Goal: Information Seeking & Learning: Check status

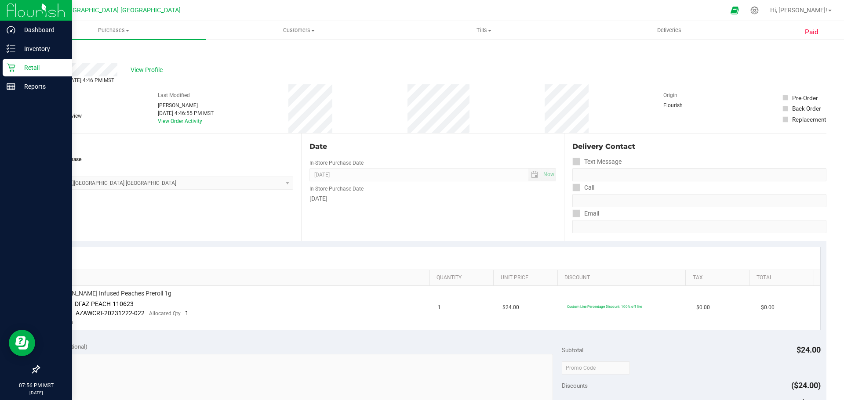
scroll to position [44, 0]
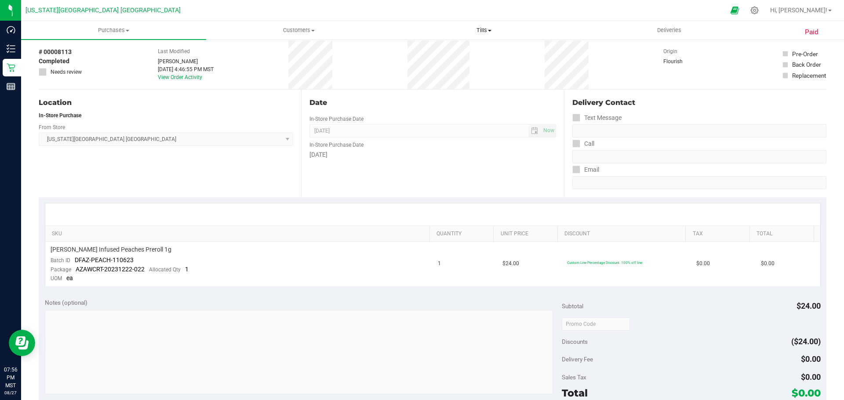
click at [493, 39] on uib-tab-heading "Tills Manage tills" at bounding box center [484, 31] width 184 height 18
click at [486, 53] on li "Manage tills" at bounding box center [483, 53] width 185 height 11
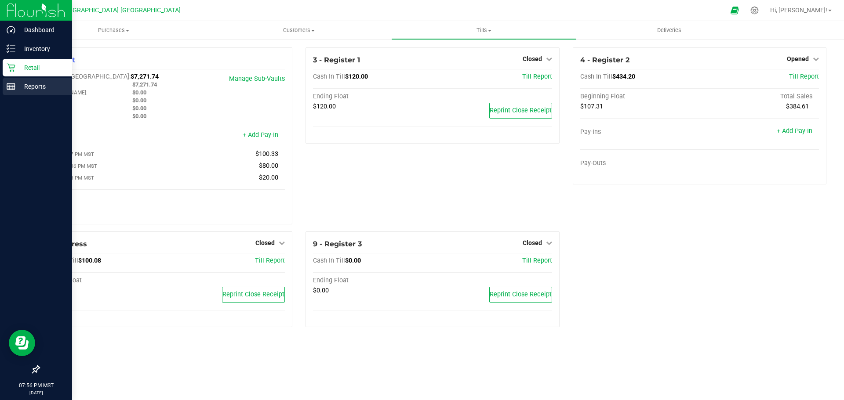
click at [25, 85] on p "Reports" at bounding box center [41, 86] width 53 height 11
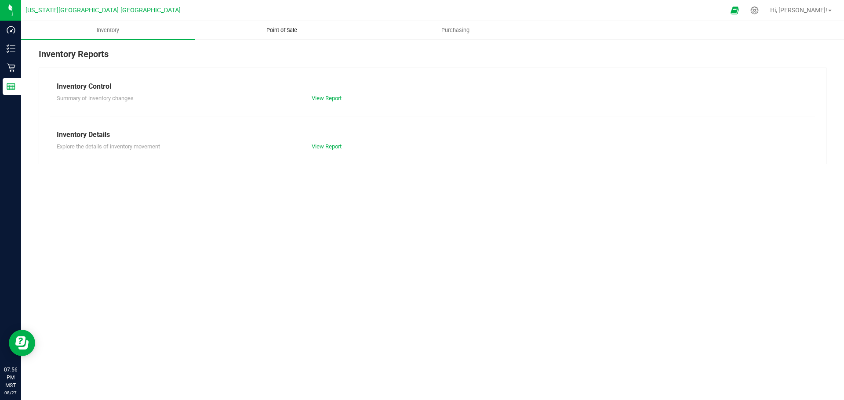
click at [294, 24] on uib-tab-heading "Point of Sale" at bounding box center [281, 31] width 173 height 18
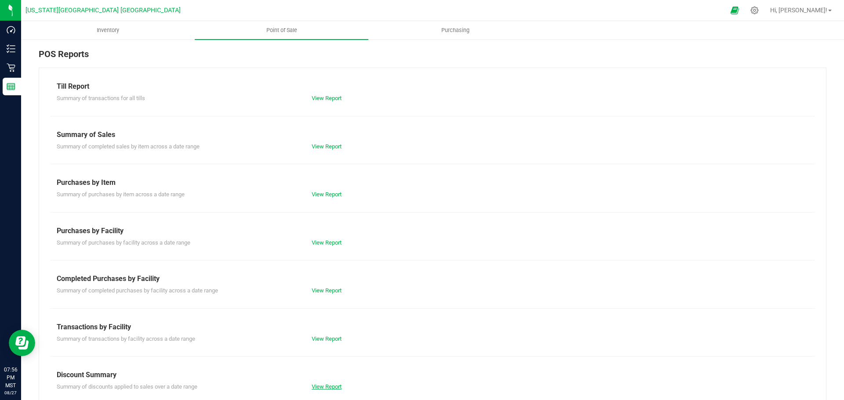
click at [327, 387] on link "View Report" at bounding box center [327, 387] width 30 height 7
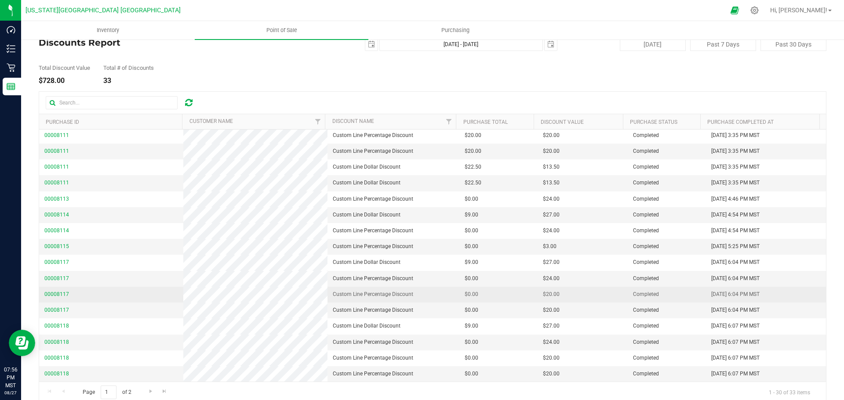
scroll to position [34, 0]
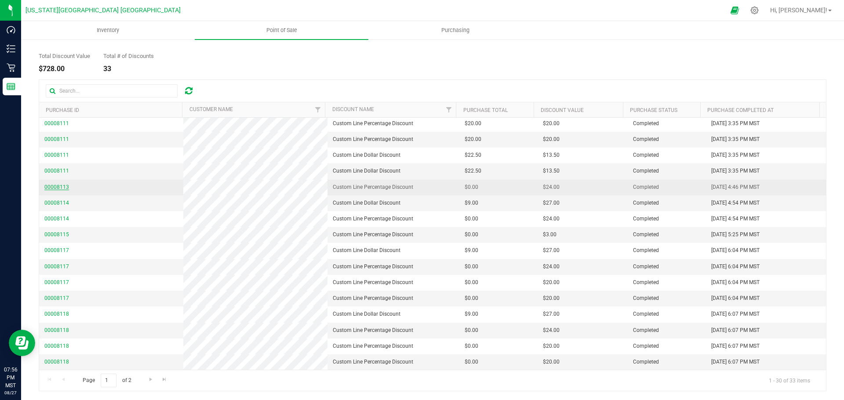
click at [54, 188] on span "00008113" at bounding box center [56, 187] width 25 height 6
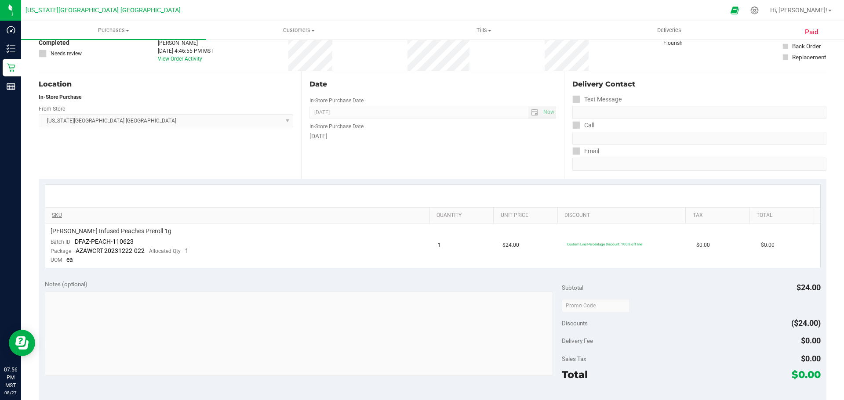
scroll to position [78, 0]
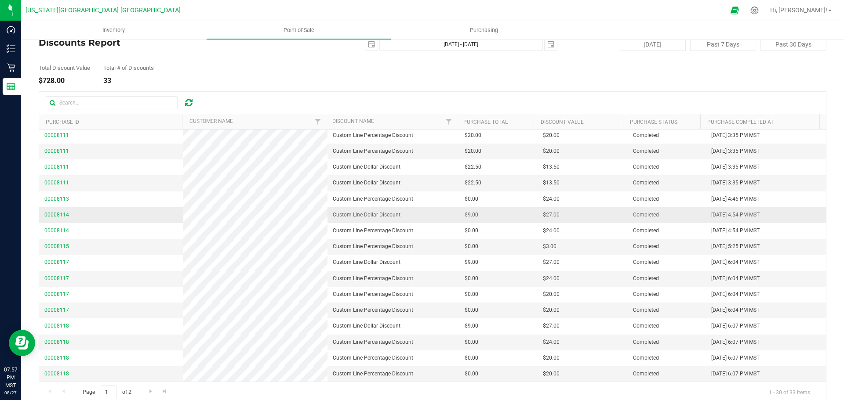
scroll to position [34, 0]
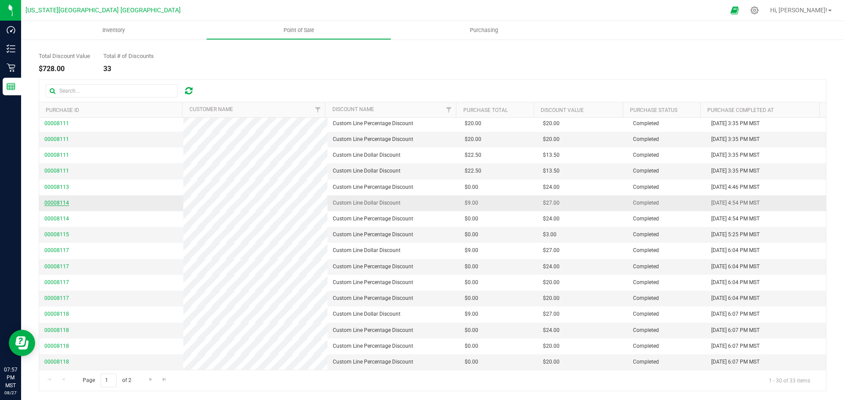
click at [59, 203] on span "00008114" at bounding box center [56, 203] width 25 height 6
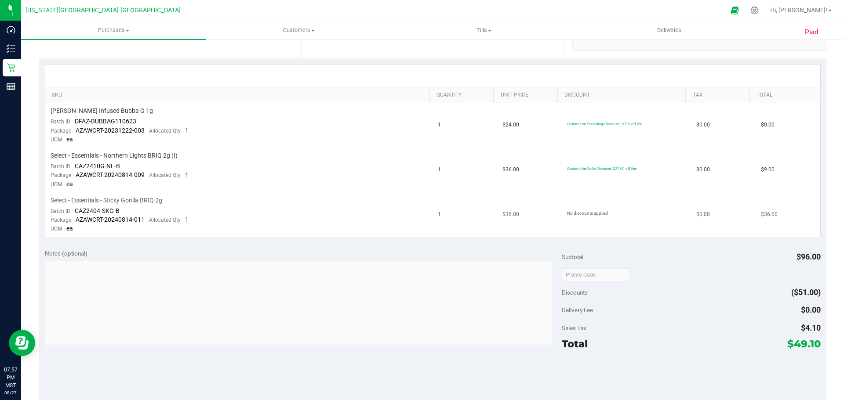
scroll to position [210, 0]
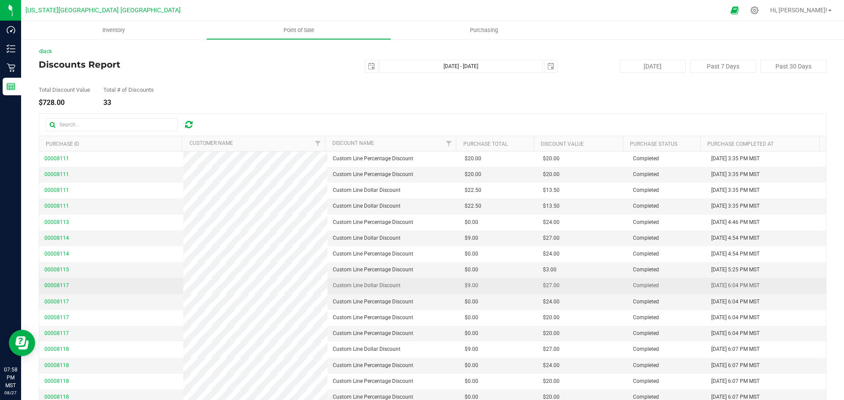
scroll to position [225, 0]
click at [54, 282] on span "00008117" at bounding box center [56, 284] width 25 height 6
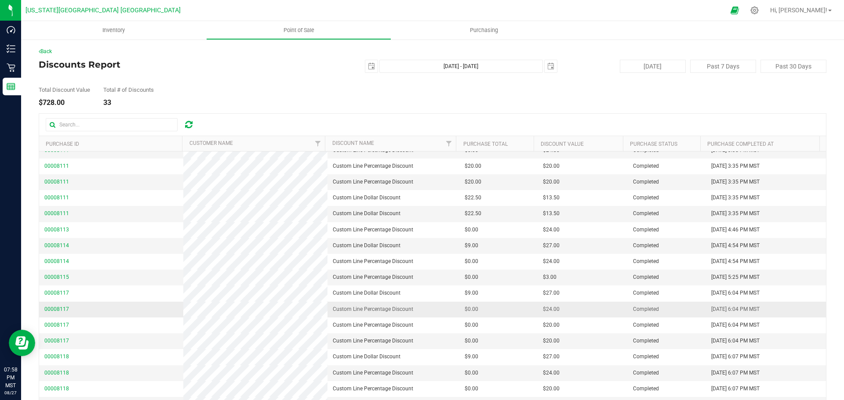
scroll to position [225, 0]
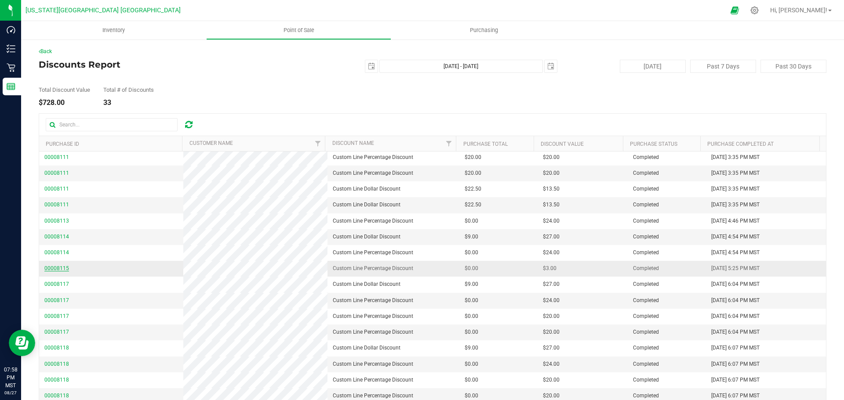
click at [51, 267] on span "00008115" at bounding box center [56, 268] width 25 height 6
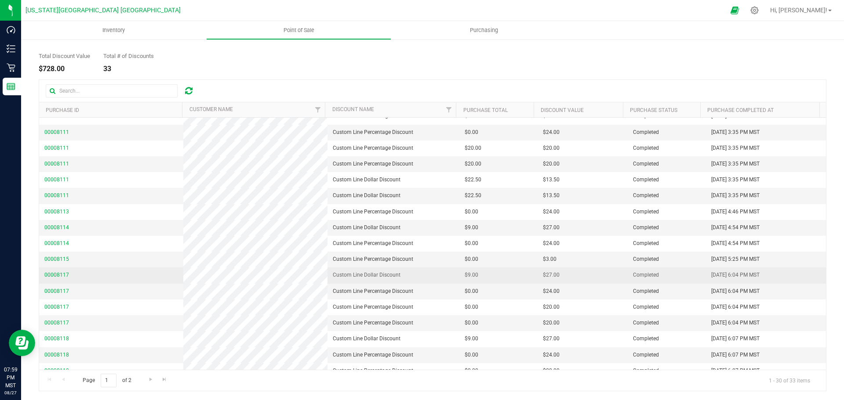
scroll to position [225, 0]
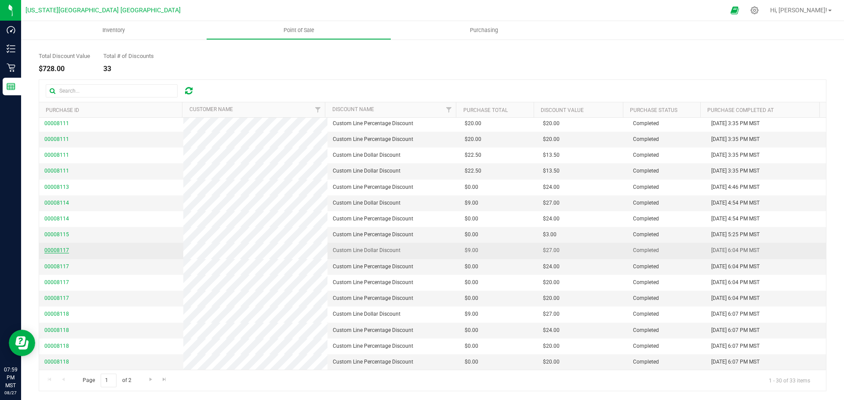
click at [52, 252] on span "00008117" at bounding box center [56, 250] width 25 height 6
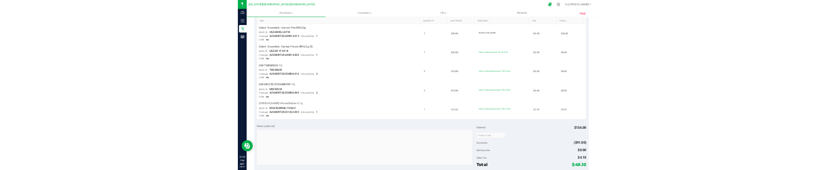
scroll to position [254, 0]
